Goal: Information Seeking & Learning: Learn about a topic

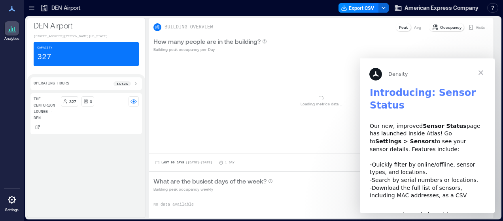
click at [483, 71] on span "Close" at bounding box center [480, 72] width 28 height 28
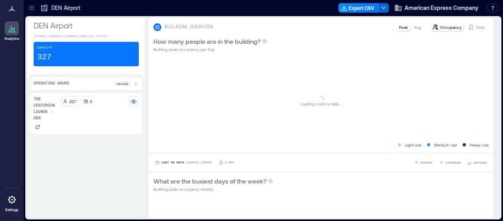
click at [43, 8] on icon at bounding box center [44, 8] width 8 height 8
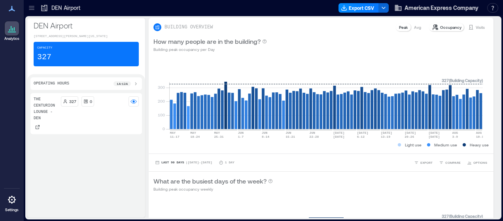
click at [32, 7] on icon at bounding box center [32, 8] width 8 height 8
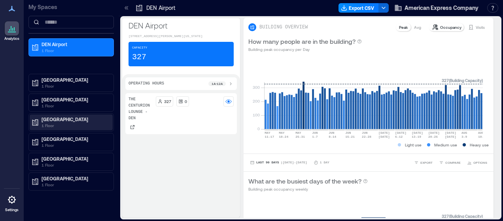
click at [60, 123] on p "1 Floor" at bounding box center [75, 126] width 66 height 6
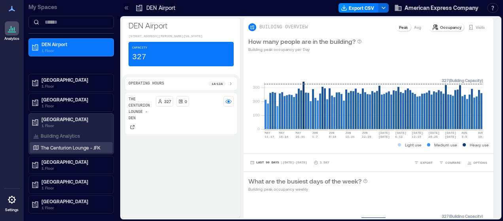
click at [72, 146] on p "The Centurion Lounge - JFK" at bounding box center [71, 148] width 60 height 6
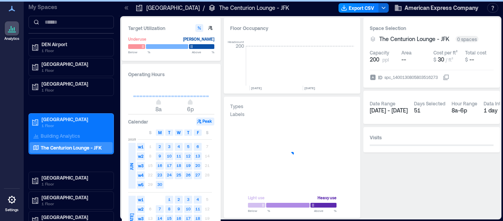
scroll to position [0, 372]
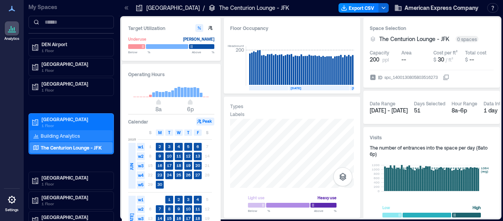
click at [60, 133] on p "Building Analytics" at bounding box center [60, 136] width 39 height 6
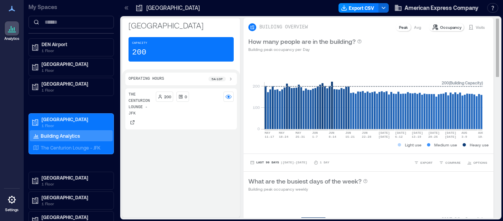
drag, startPoint x: 492, startPoint y: 45, endPoint x: 492, endPoint y: 62, distance: 17.4
click at [492, 62] on div "BUILDING OVERVIEW Peak Avg Occupancy Visits How many people are in the building…" at bounding box center [371, 118] width 256 height 200
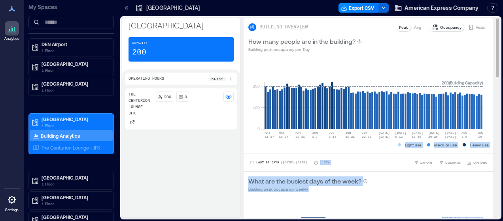
drag, startPoint x: 490, startPoint y: 63, endPoint x: 492, endPoint y: 88, distance: 25.0
click at [492, 88] on div "BUILDING OVERVIEW Peak Avg Occupancy Visits How many people are in the building…" at bounding box center [371, 118] width 256 height 200
drag, startPoint x: 490, startPoint y: 63, endPoint x: 493, endPoint y: 89, distance: 25.9
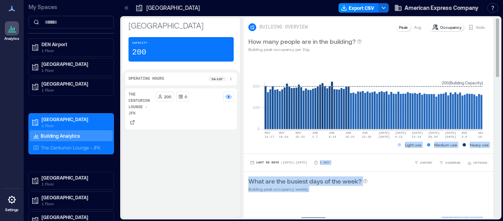
click at [493, 89] on div "BUILDING OVERVIEW Peak Avg Occupancy Visits How many people are in the building…" at bounding box center [371, 118] width 256 height 200
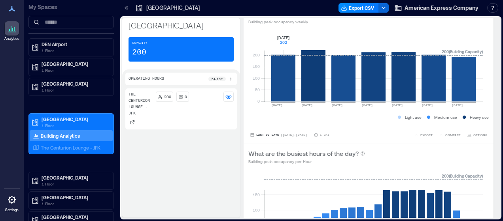
scroll to position [167, 0]
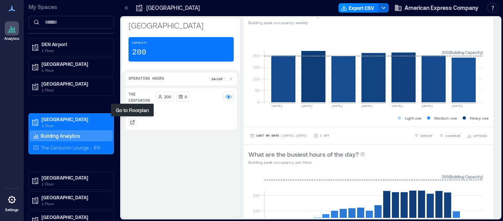
click at [135, 121] on div at bounding box center [132, 123] width 8 height 8
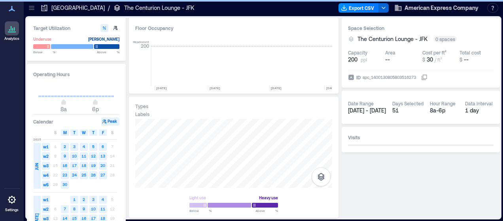
scroll to position [0, 318]
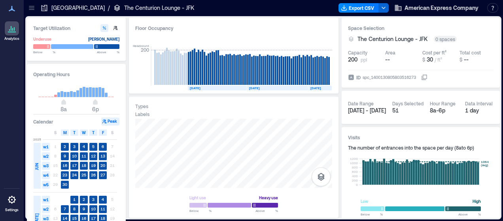
click at [72, 7] on p "[GEOGRAPHIC_DATA]" at bounding box center [77, 8] width 53 height 8
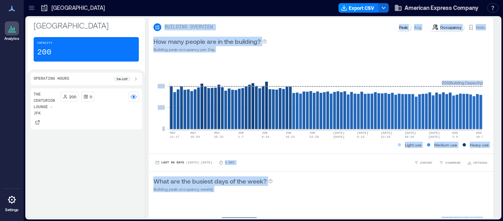
drag, startPoint x: 491, startPoint y: 59, endPoint x: 502, endPoint y: 132, distance: 74.3
click at [502, 132] on div "[GEOGRAPHIC_DATA] Capacity 200 Operating Hours 5a - 10p [GEOGRAPHIC_DATA] - JFK…" at bounding box center [263, 118] width 479 height 205
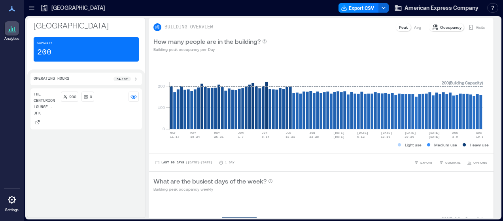
click at [119, 189] on div "The Centurion Lounge - JFK 200 0" at bounding box center [85, 152] width 111 height 126
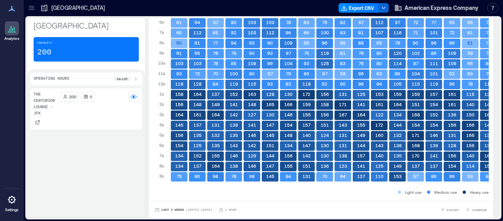
scroll to position [1, 0]
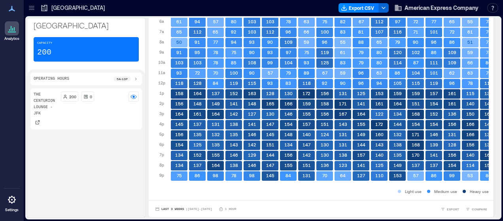
drag, startPoint x: 500, startPoint y: 173, endPoint x: 496, endPoint y: 104, distance: 68.5
click at [496, 104] on div "JFK Airport Capacity 200 Operating Hours 5a - 10p The Centurion Lounge - JFK 20…" at bounding box center [263, 118] width 476 height 204
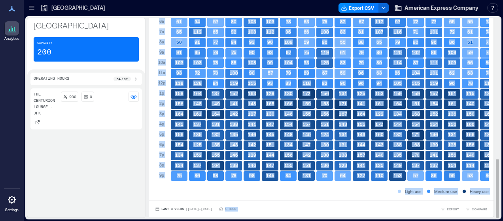
drag, startPoint x: 489, startPoint y: 170, endPoint x: 485, endPoint y: 53, distance: 116.7
click at [485, 53] on div "BUILDING OVERVIEW Peak Avg Occupancy Visits How many people are in the building…" at bounding box center [324, 117] width 351 height 200
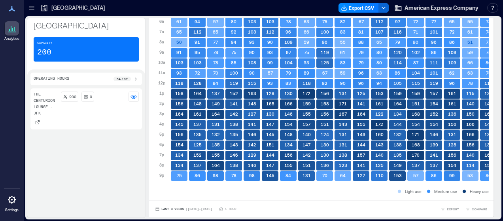
click at [125, 181] on div "The Centurion Lounge - JFK 200 0" at bounding box center [85, 152] width 111 height 126
